Goal: Transaction & Acquisition: Purchase product/service

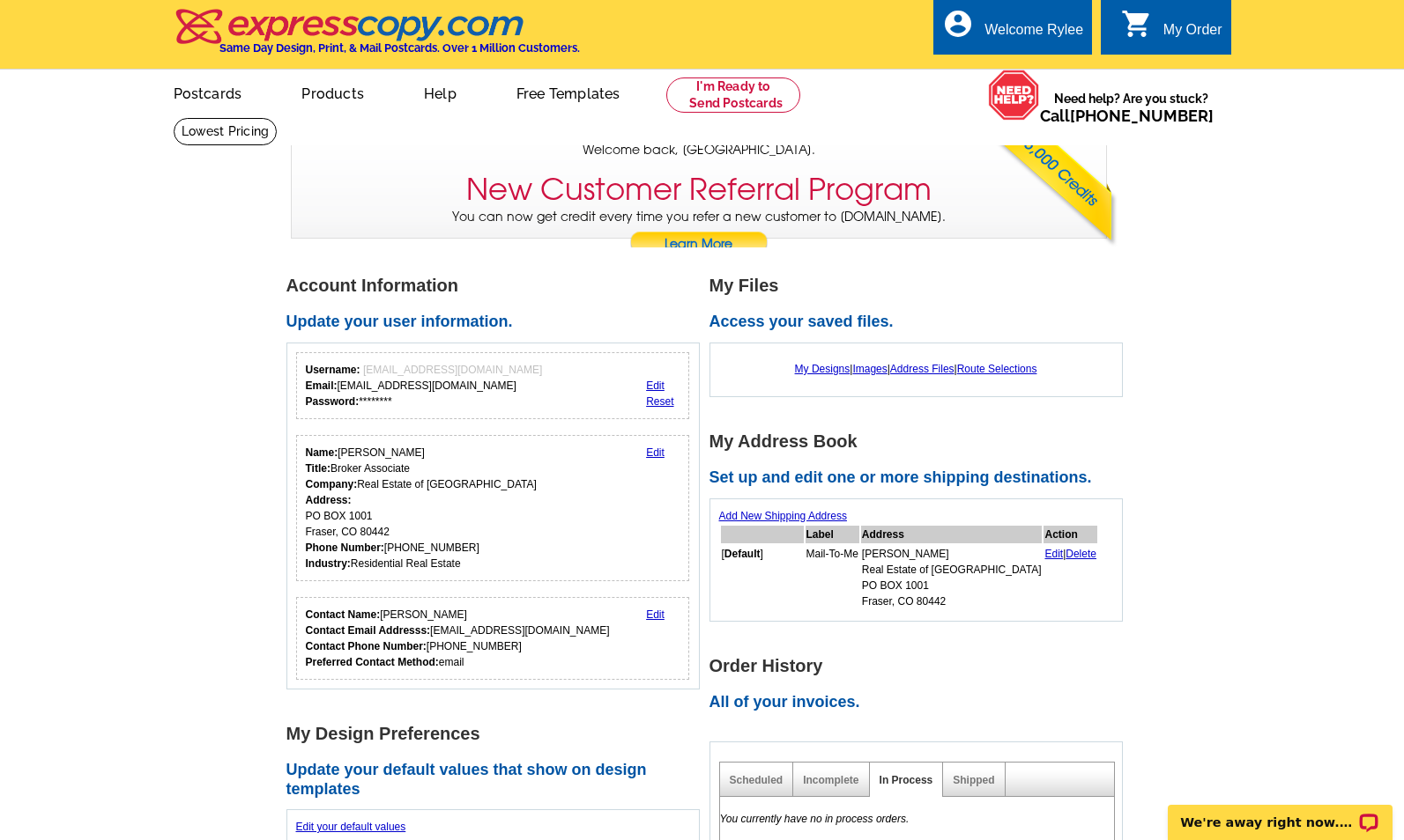
click at [749, 115] on ul "picture_in_picture Postcards store_mall_directory Products keyboard_arrow_down …" at bounding box center [539, 107] width 789 height 75
click at [751, 96] on link at bounding box center [733, 95] width 135 height 35
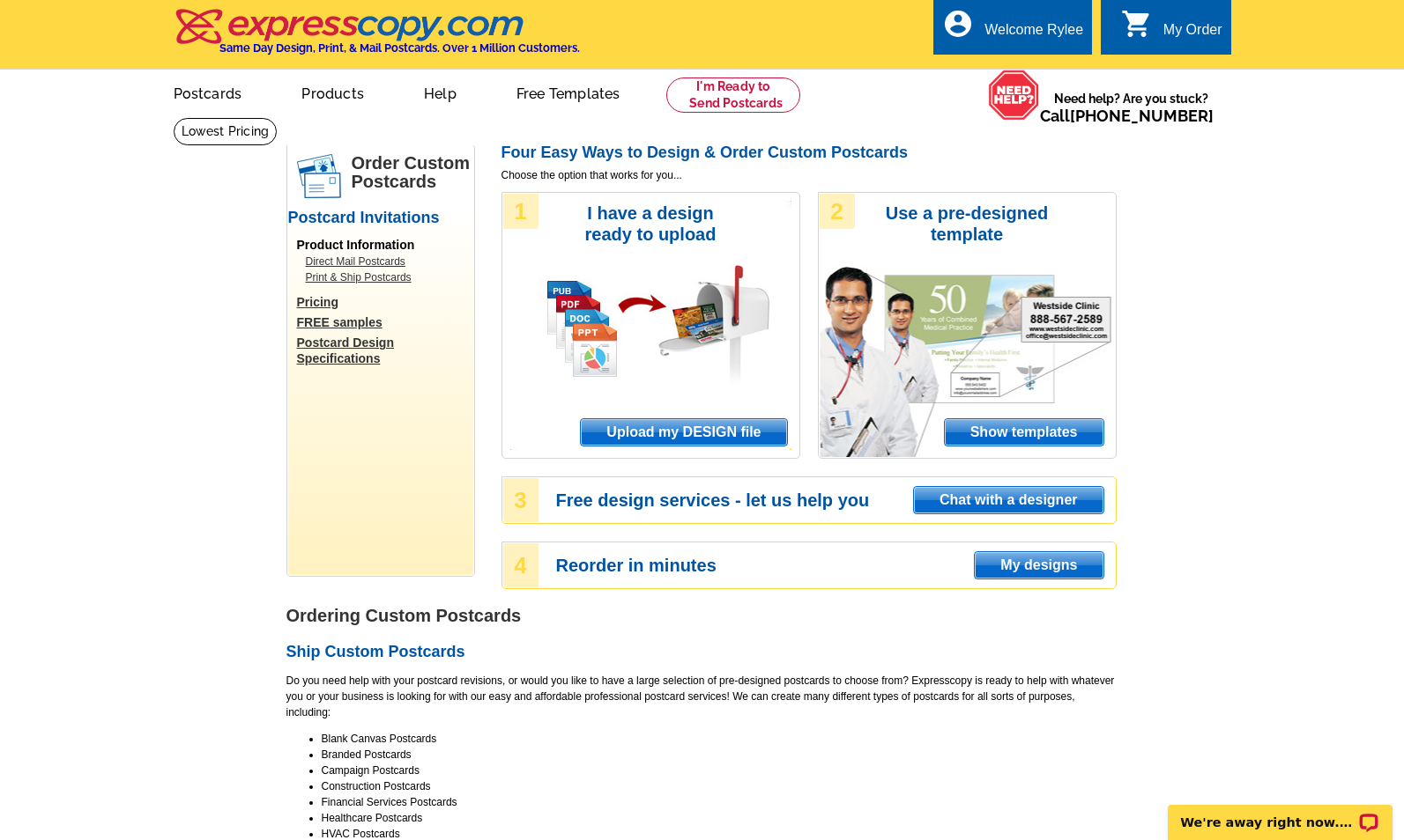
click at [675, 436] on span "Upload my DESIGN file" at bounding box center [684, 432] width 205 height 26
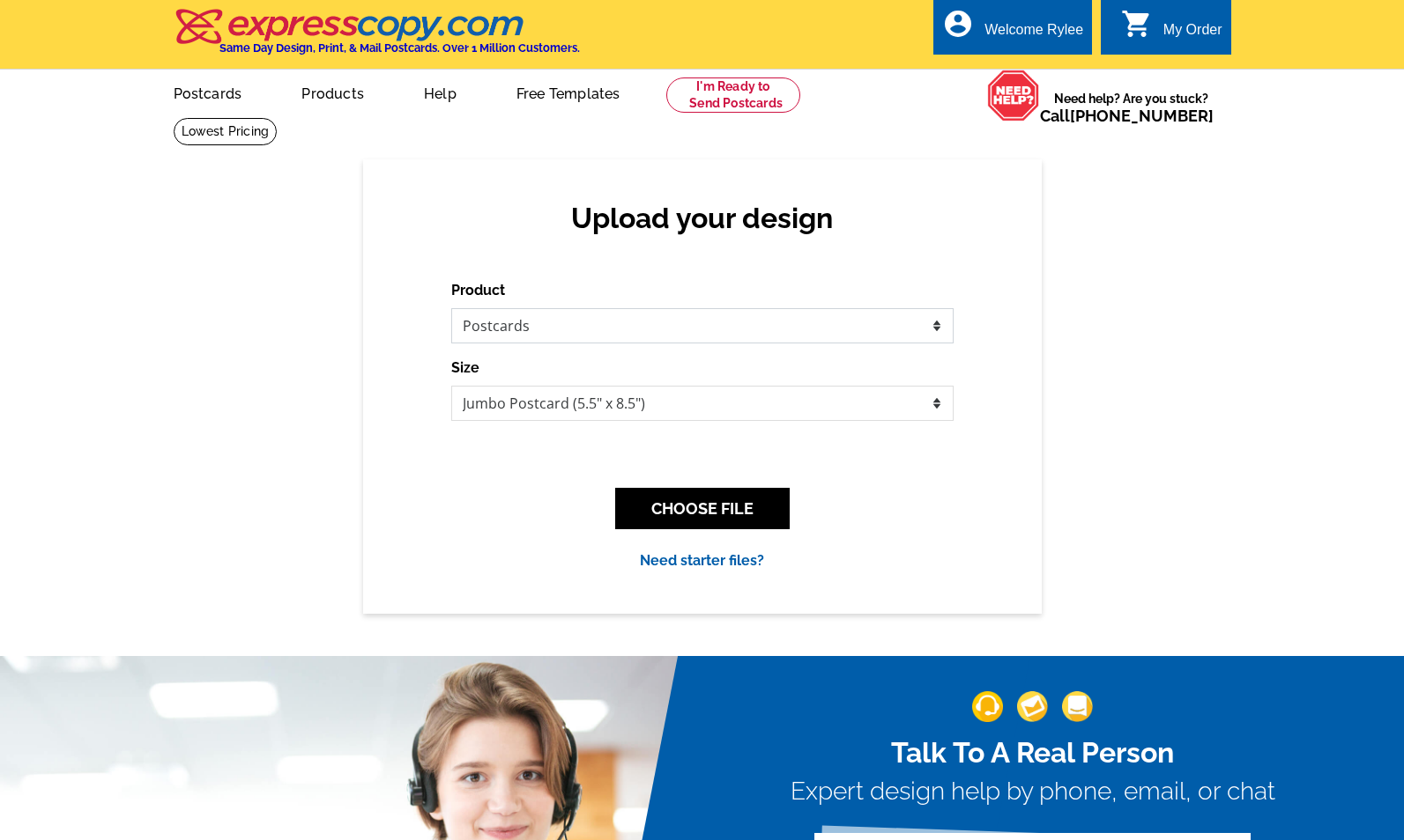
click at [572, 327] on select "Please select the type of file... Postcards Business Cards Letters and flyers G…" at bounding box center [702, 326] width 503 height 35
click at [451, 309] on select "Please select the type of file... Postcards Business Cards Letters and flyers G…" at bounding box center [702, 326] width 503 height 35
click at [597, 399] on select "Jumbo Postcard (5.5" x 8.5") Regular Postcard (4.25" x 5.6") Panoramic Postcard…" at bounding box center [702, 404] width 503 height 35
select select "1"
click at [451, 386] on select "Jumbo Postcard (5.5" x 8.5") Regular Postcard (4.25" x 5.6") Panoramic Postcard…" at bounding box center [702, 404] width 503 height 35
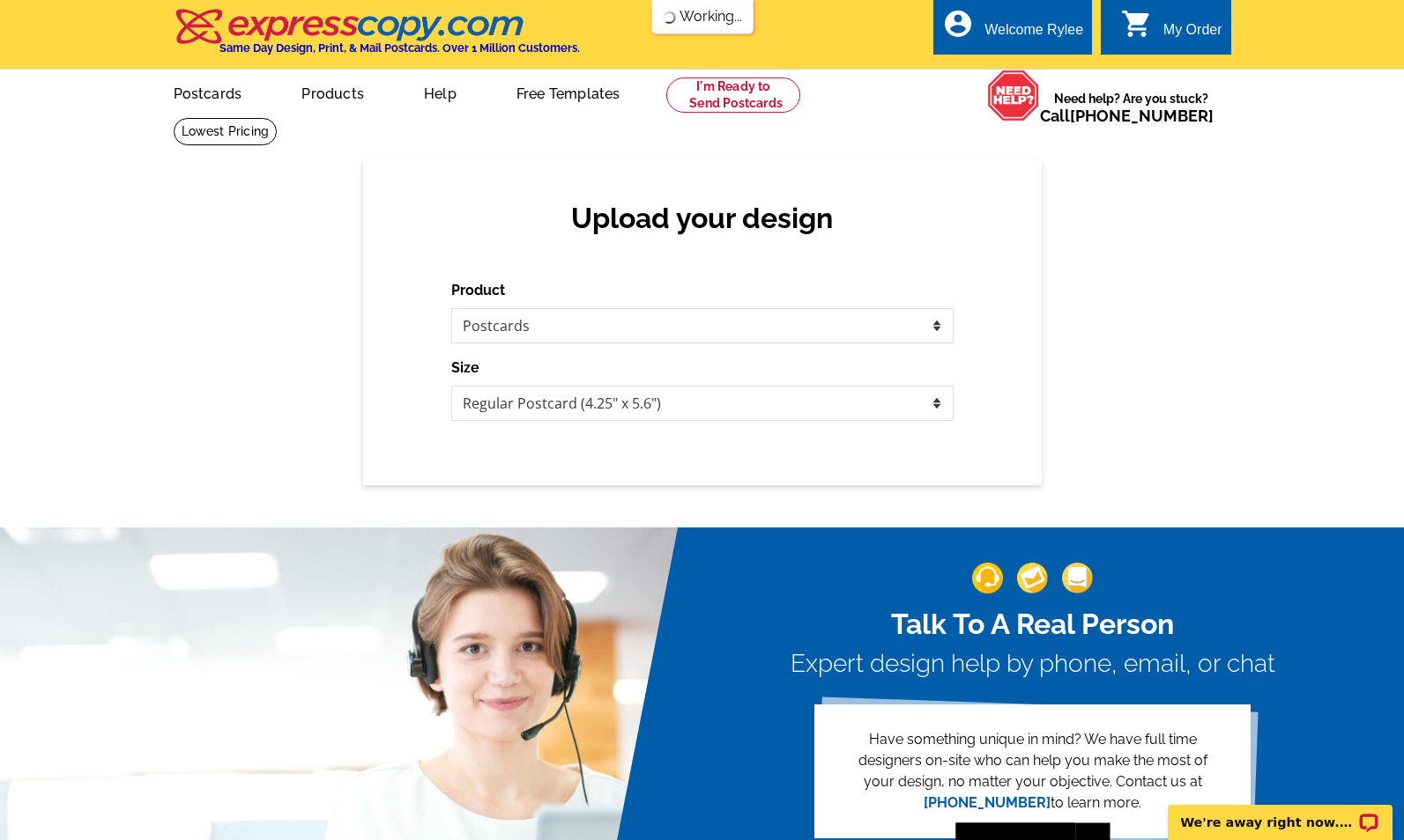
click at [731, 514] on div "Talk To A Real Person Expert design help by phone, email, or chat Have somethin…" at bounding box center [702, 697] width 1404 height 424
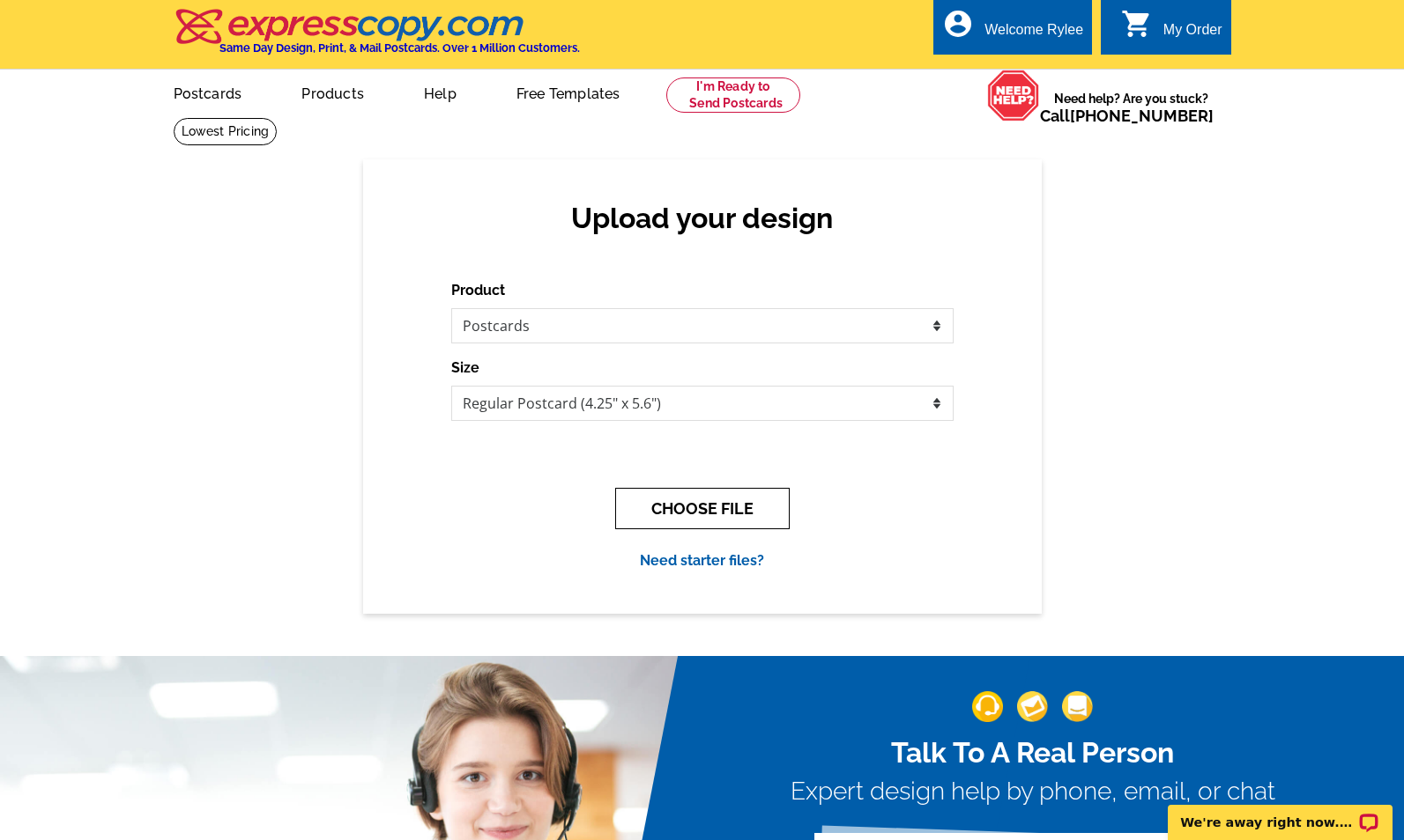
click at [732, 514] on button "CHOOSE FILE" at bounding box center [702, 508] width 174 height 42
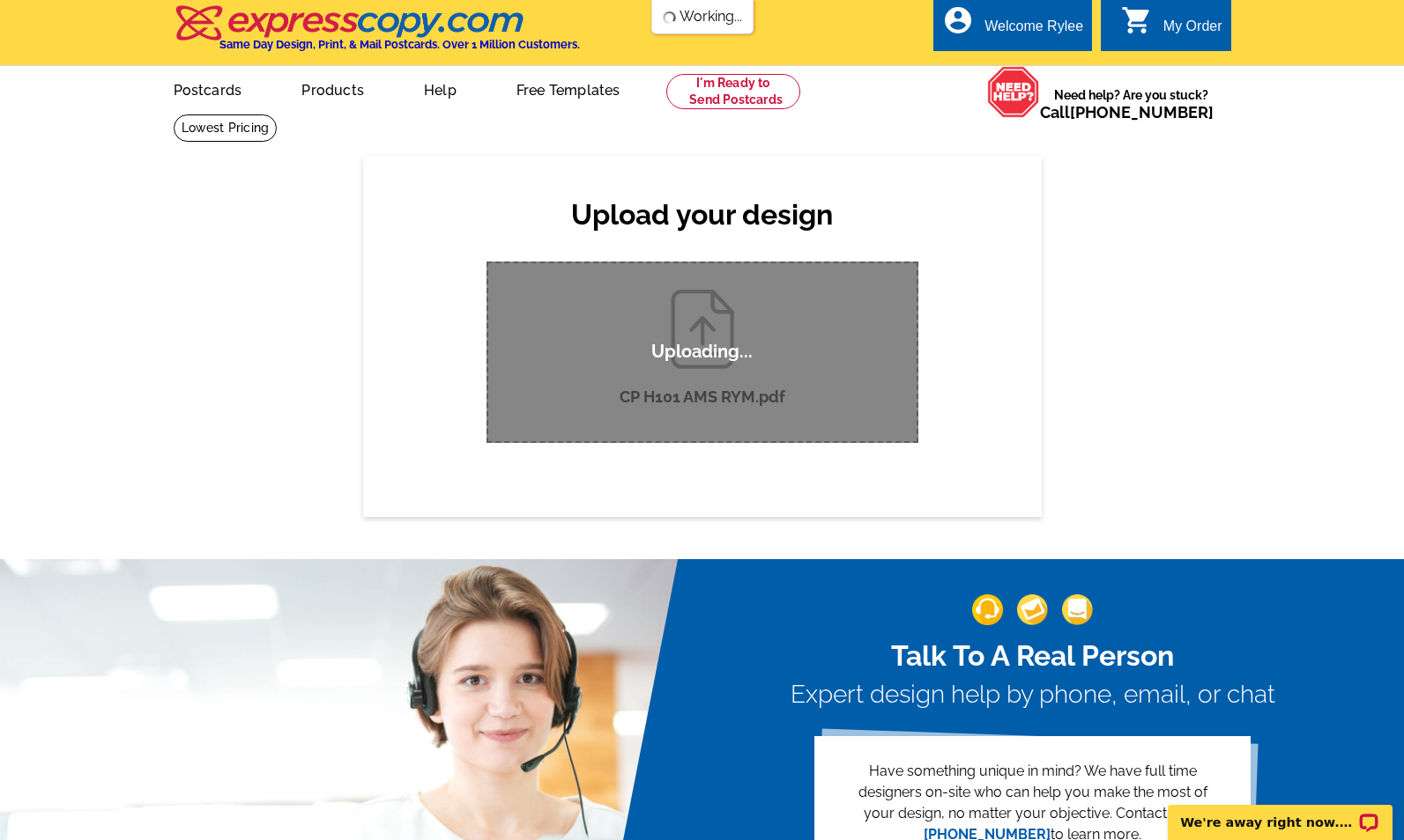
scroll to position [2, 0]
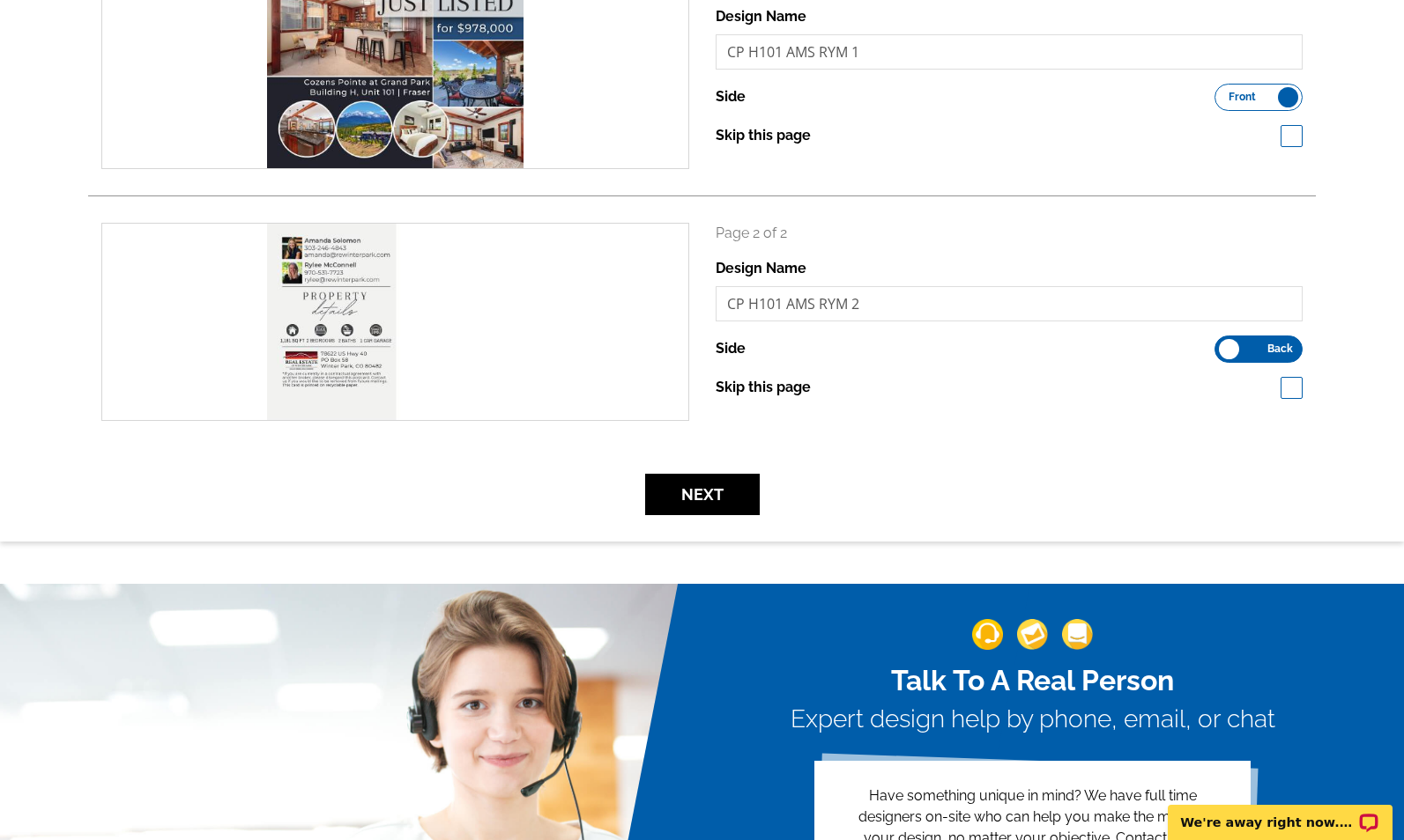
scroll to position [328, 0]
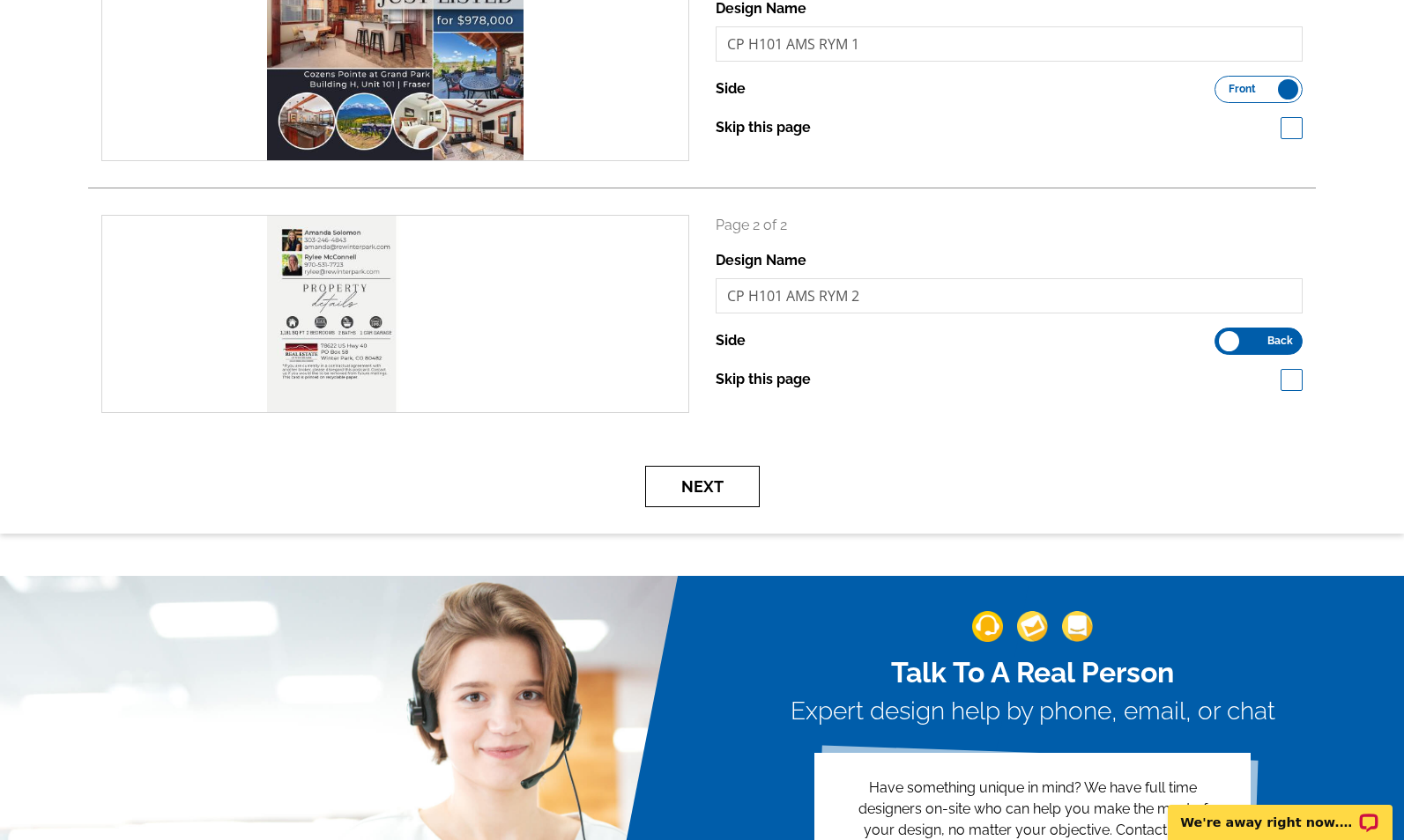
click at [699, 496] on button "Next" at bounding box center [702, 486] width 114 height 42
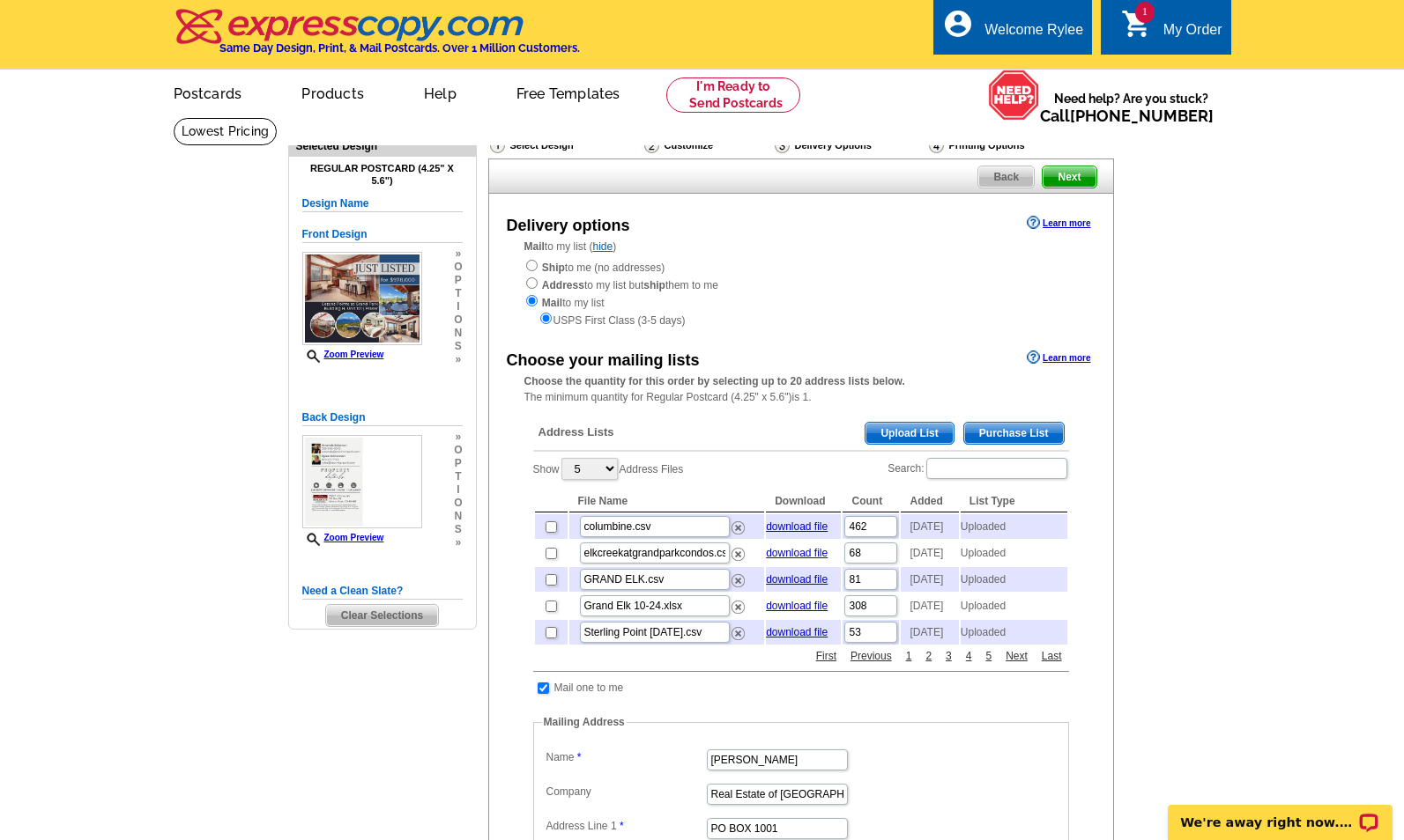
click at [938, 418] on div "Address Lists Purchase List Upload List" at bounding box center [801, 434] width 535 height 34
click at [917, 430] on span "Upload List" at bounding box center [909, 434] width 87 height 21
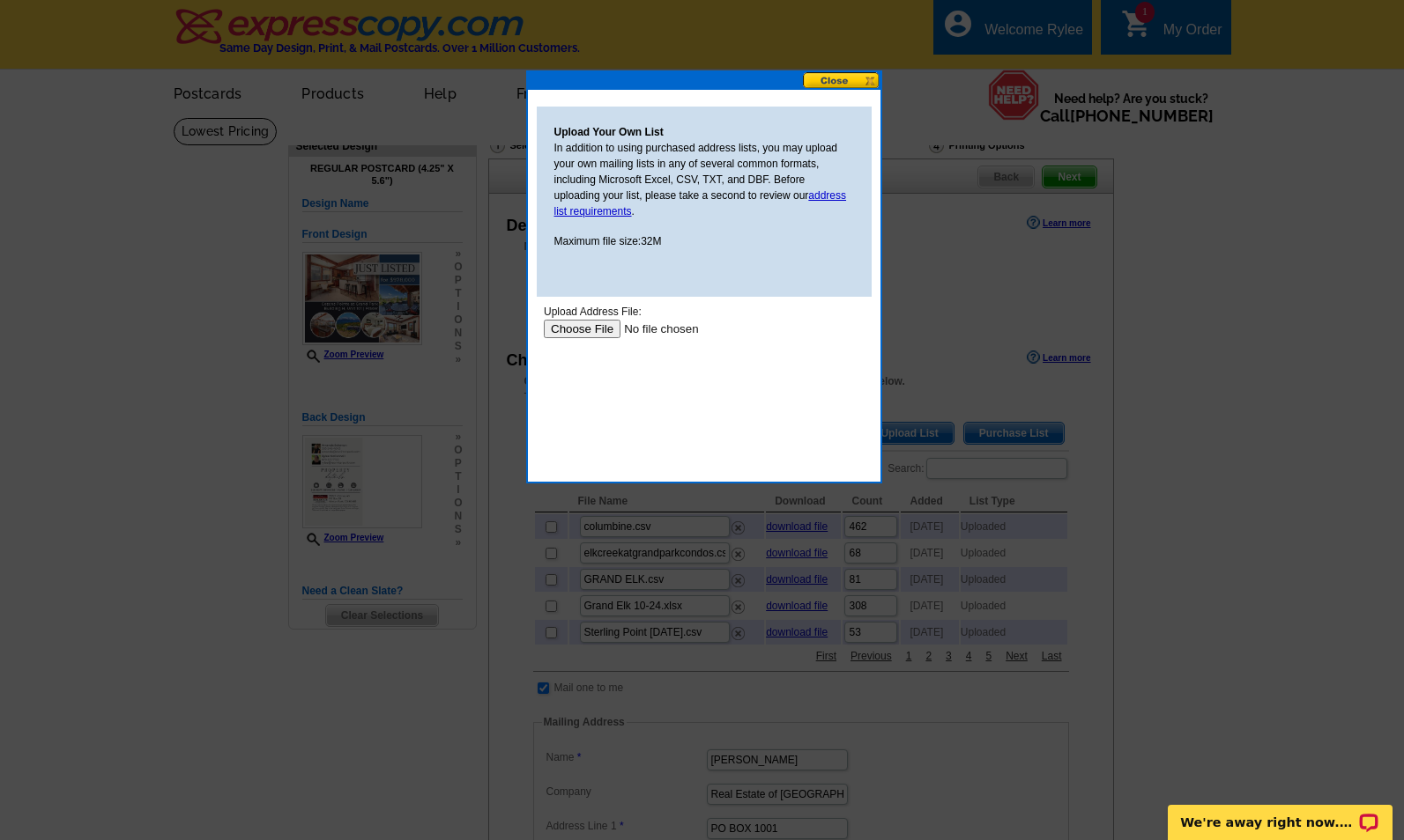
click at [593, 334] on input "file" at bounding box center [655, 328] width 223 height 18
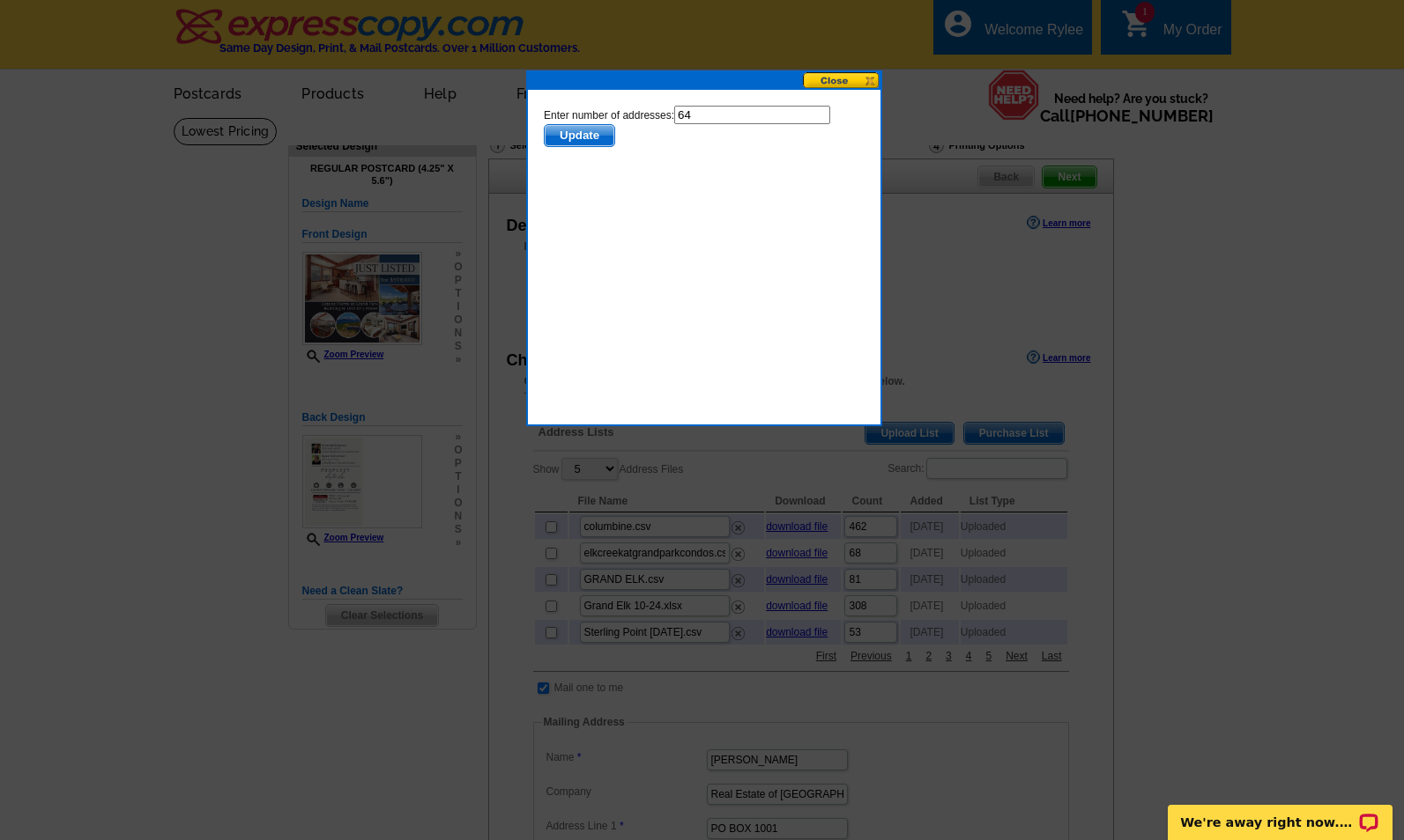
click at [571, 142] on span "Update" at bounding box center [578, 135] width 70 height 21
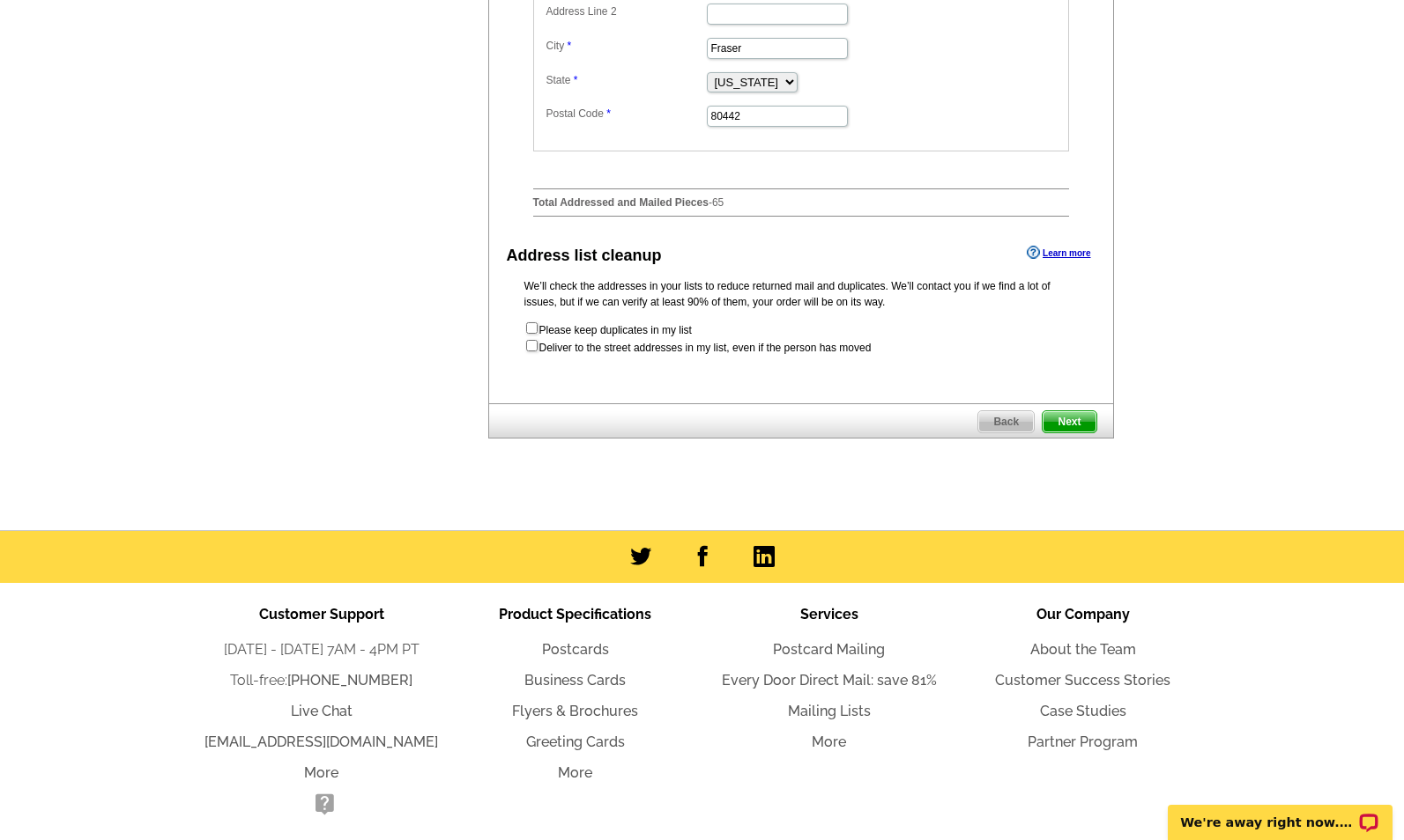
scroll to position [911, 0]
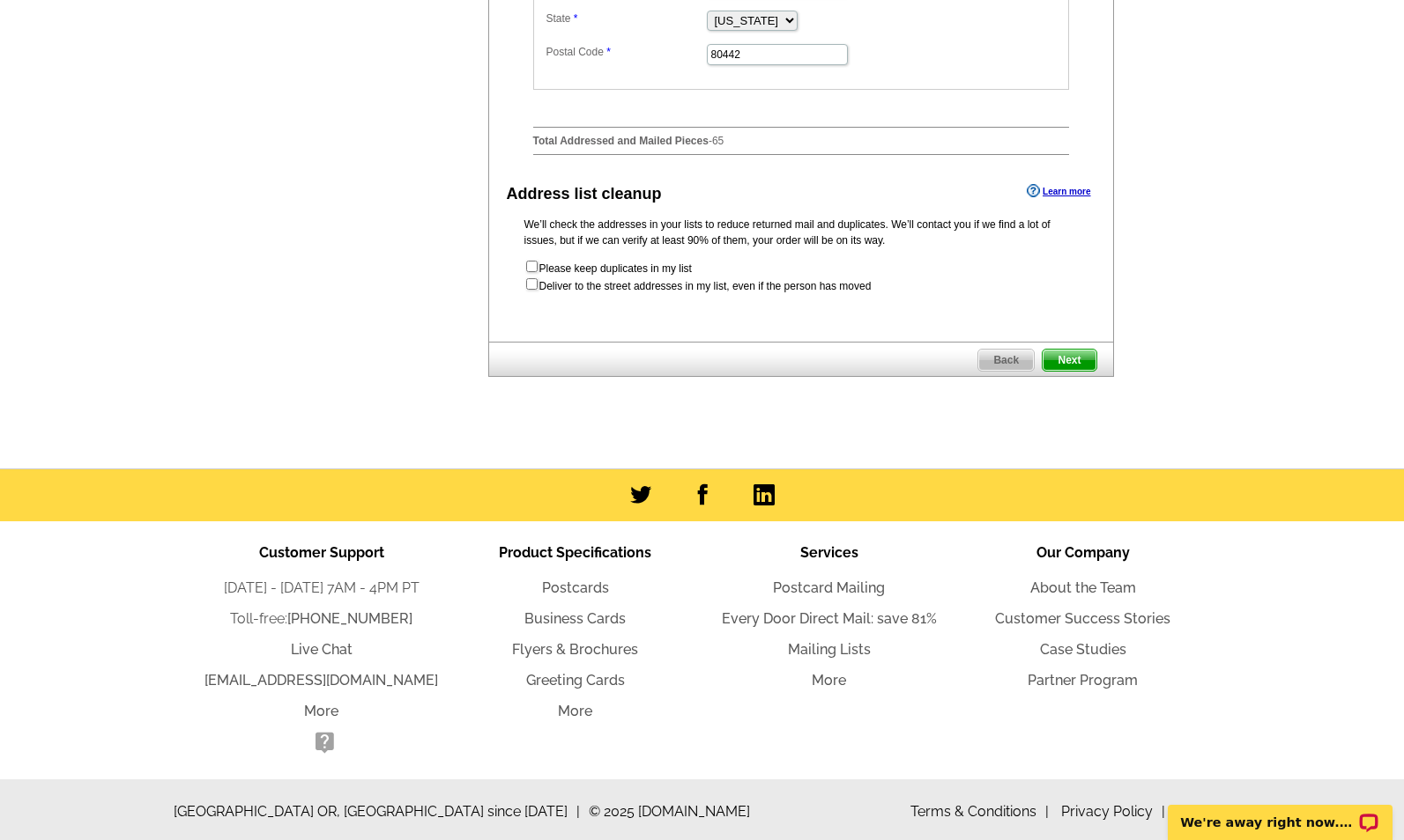
click at [1064, 371] on span "Next" at bounding box center [1069, 360] width 53 height 21
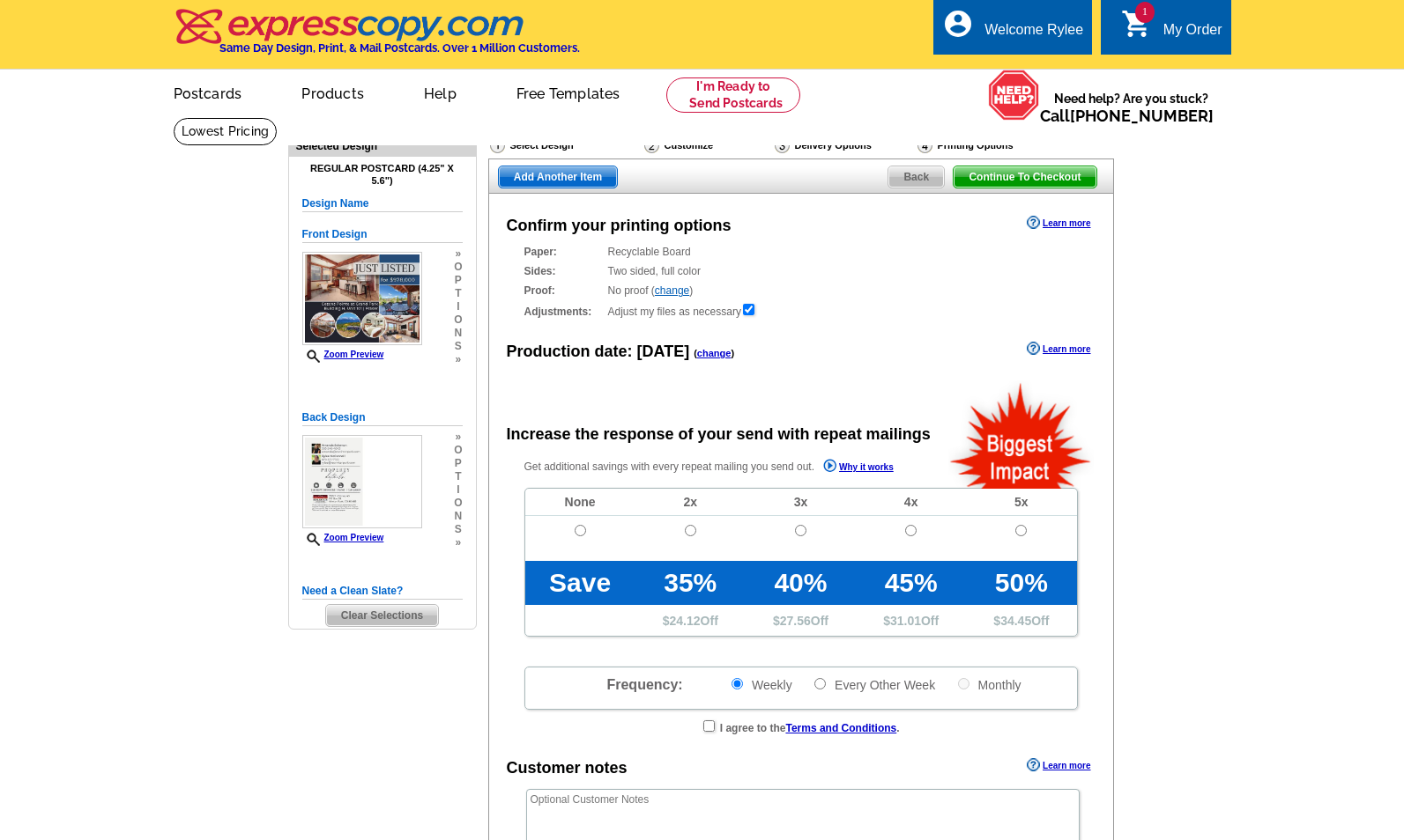
radio input "false"
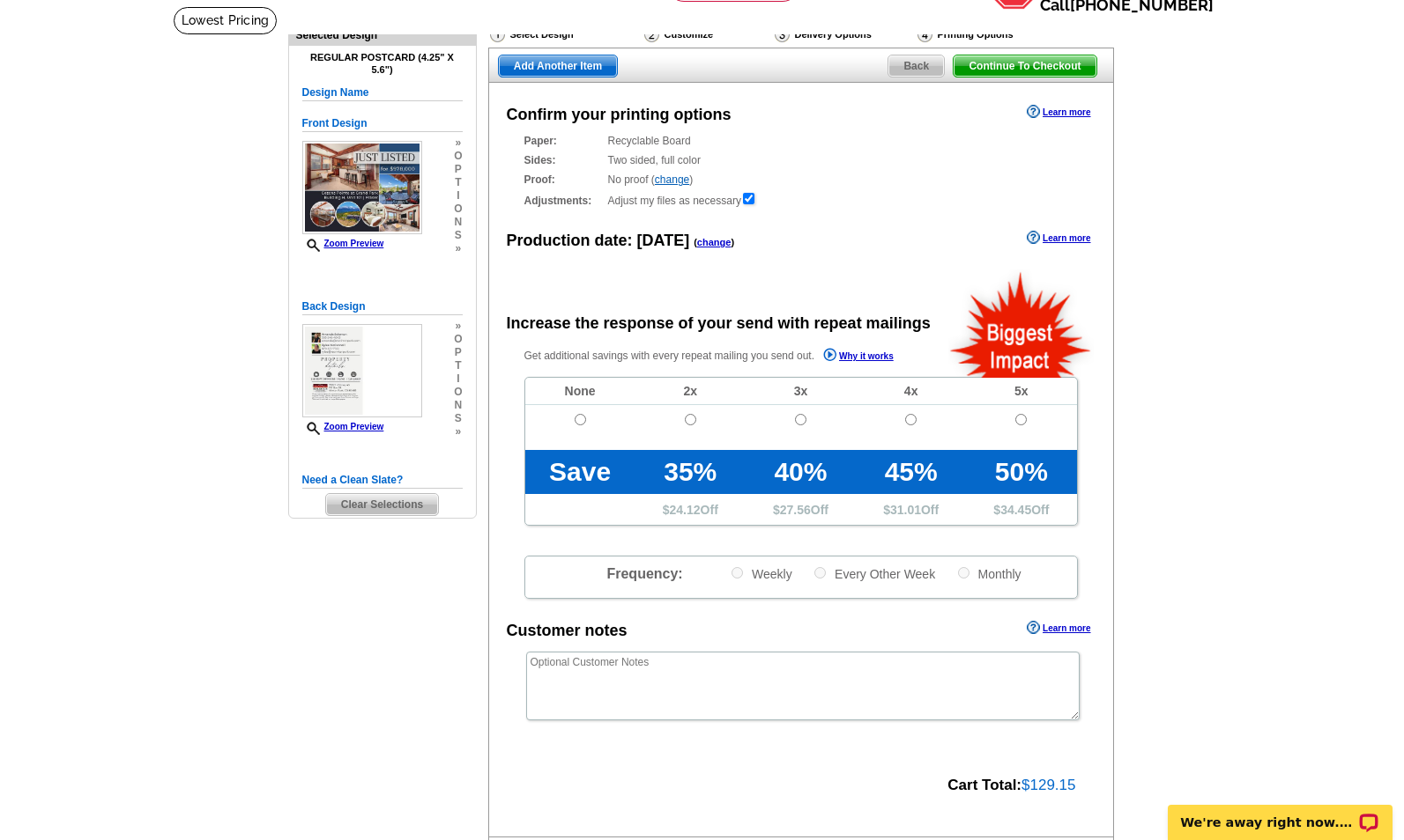
scroll to position [236, 0]
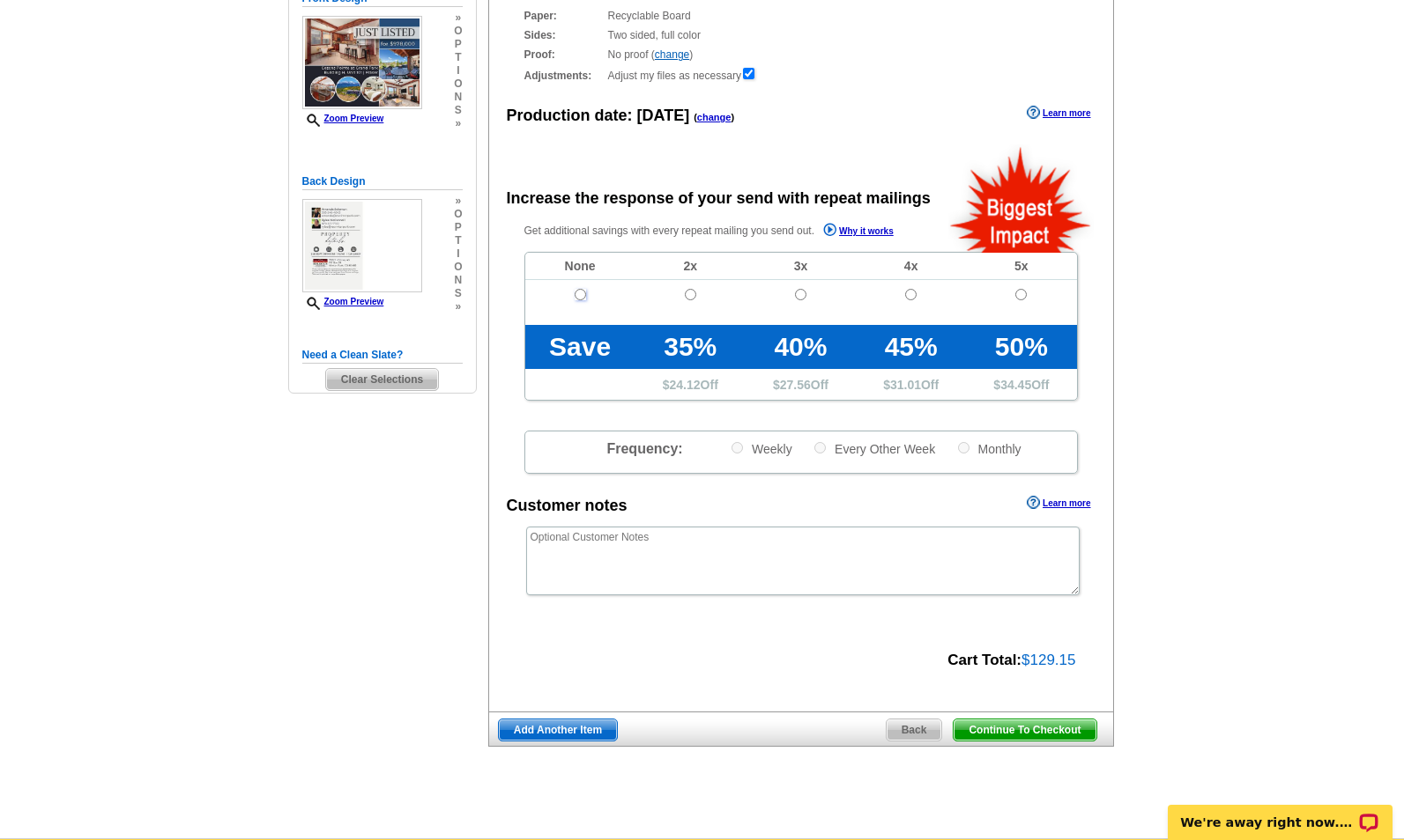
click at [577, 298] on input "radio" at bounding box center [580, 294] width 12 height 12
radio input "true"
click at [1045, 733] on span "Continue To Checkout" at bounding box center [1024, 730] width 142 height 21
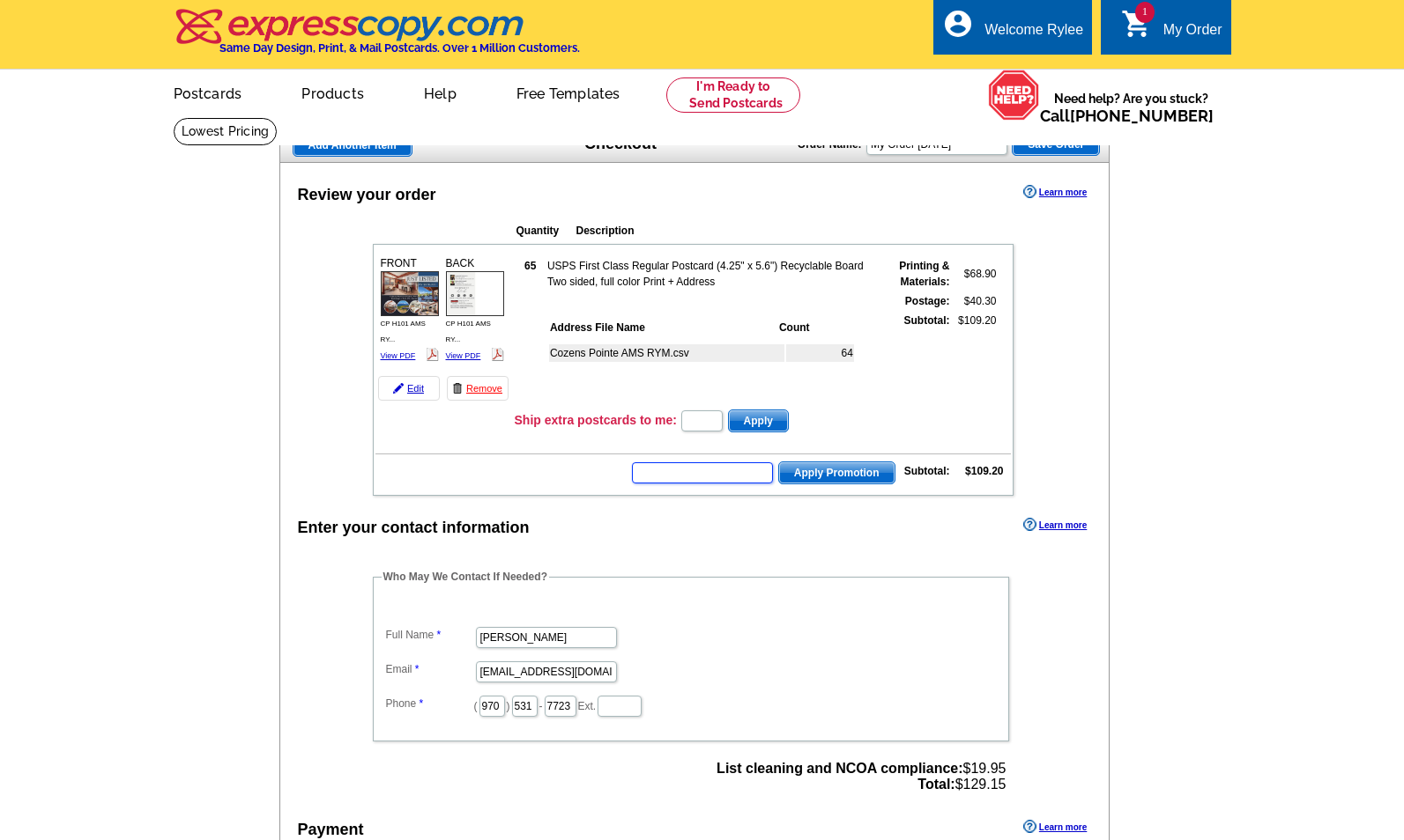
click at [727, 480] on input "text" at bounding box center [702, 473] width 141 height 21
click at [726, 472] on input "text" at bounding box center [702, 473] width 141 height 21
type input "HURRY40"
click at [827, 484] on button "Apply Promotion" at bounding box center [837, 473] width 117 height 23
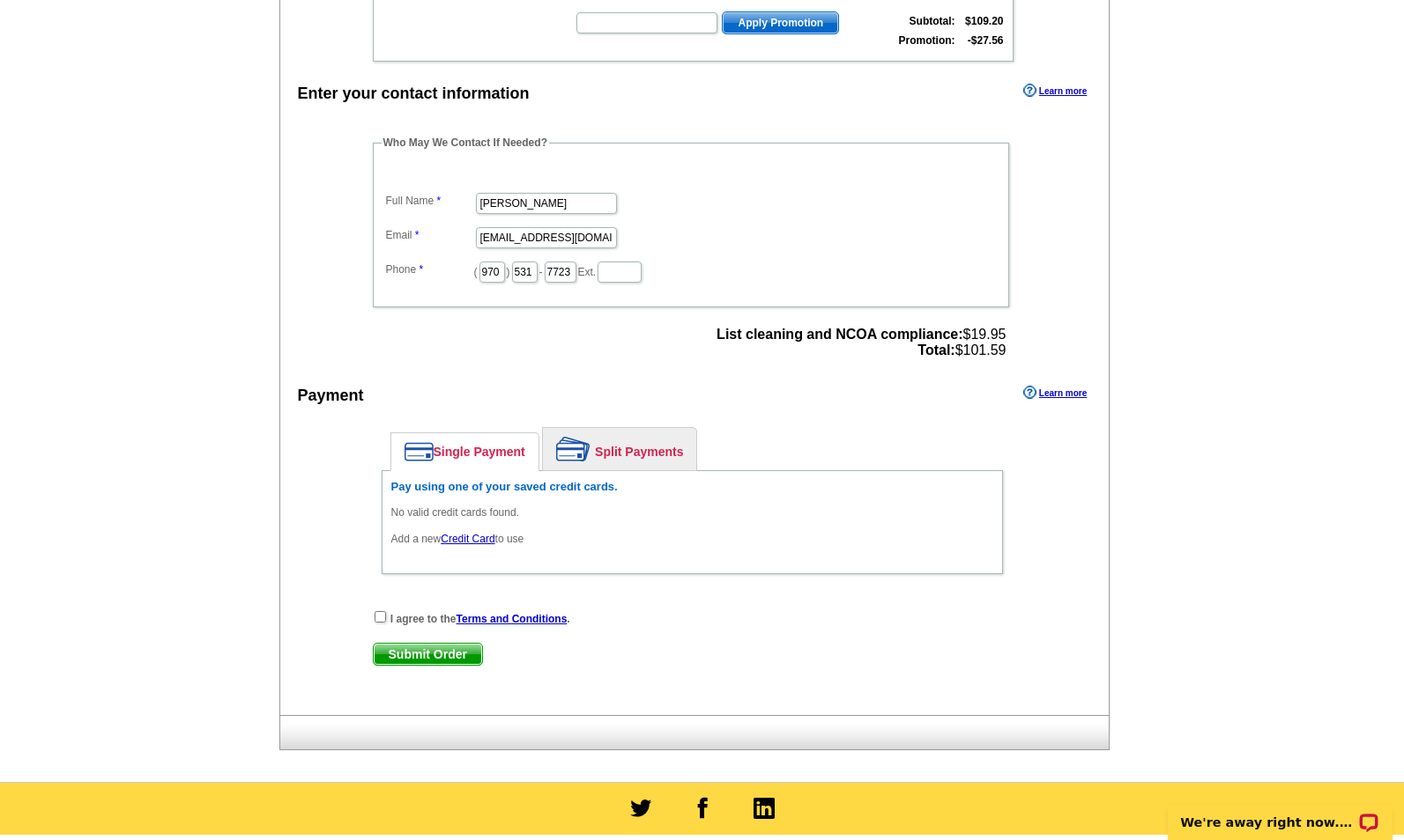
scroll to position [807, 0]
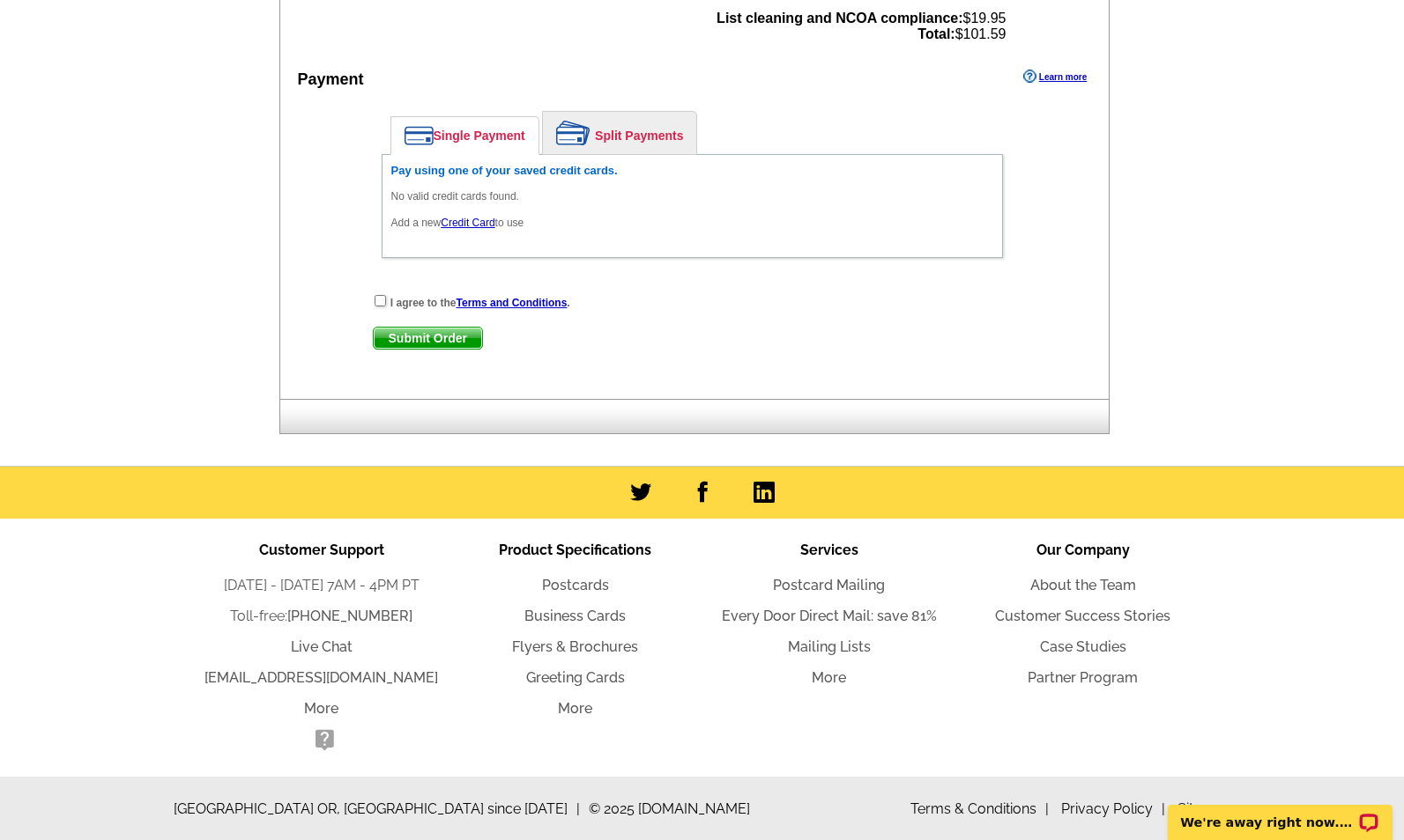
click at [373, 300] on div "I agree to the Terms and Conditions ." at bounding box center [692, 302] width 639 height 17
click at [379, 300] on input "checkbox" at bounding box center [381, 301] width 12 height 12
checkbox input "true"
